Goal: Communication & Community: Answer question/provide support

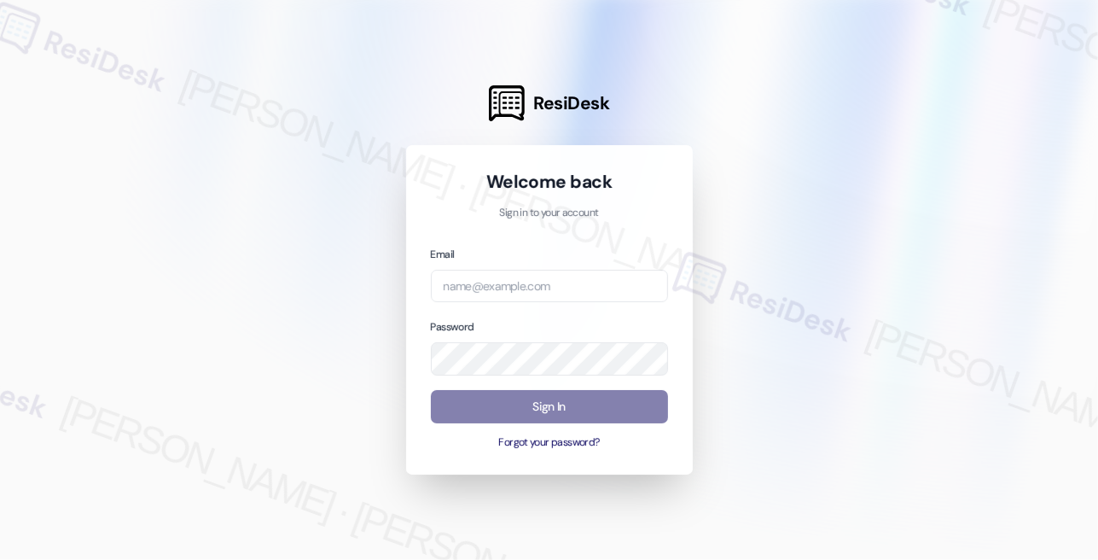
click at [527, 267] on div "Email" at bounding box center [549, 274] width 237 height 58
click at [534, 272] on input "email" at bounding box center [549, 286] width 237 height 33
type input "automated-surveys-kcb_aperto-[PERSON_NAME].[PERSON_NAME]@kcb_[DOMAIN_NAME]"
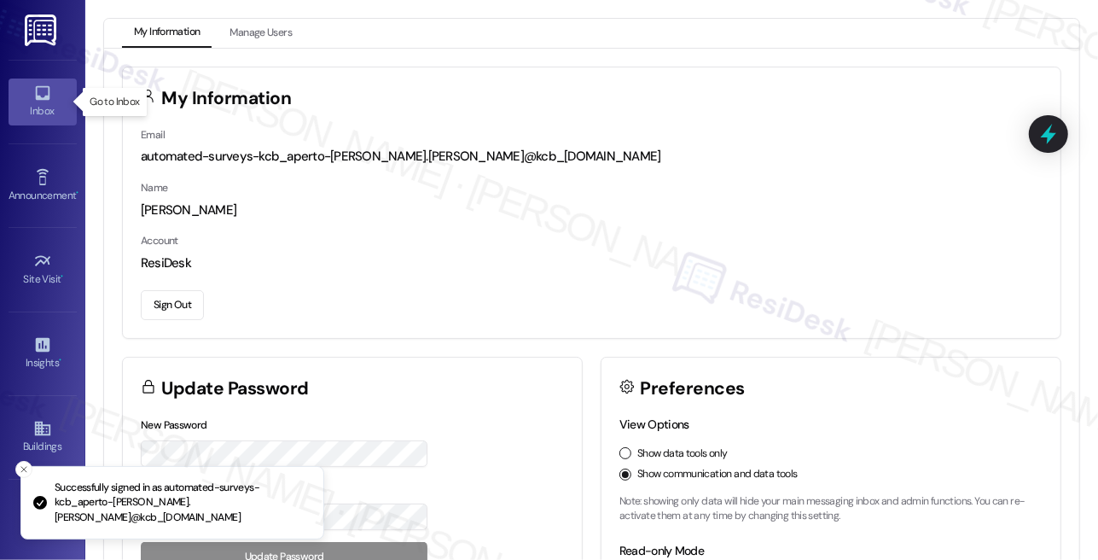
click at [23, 116] on div "Inbox" at bounding box center [42, 110] width 85 height 17
